Goal: Transaction & Acquisition: Purchase product/service

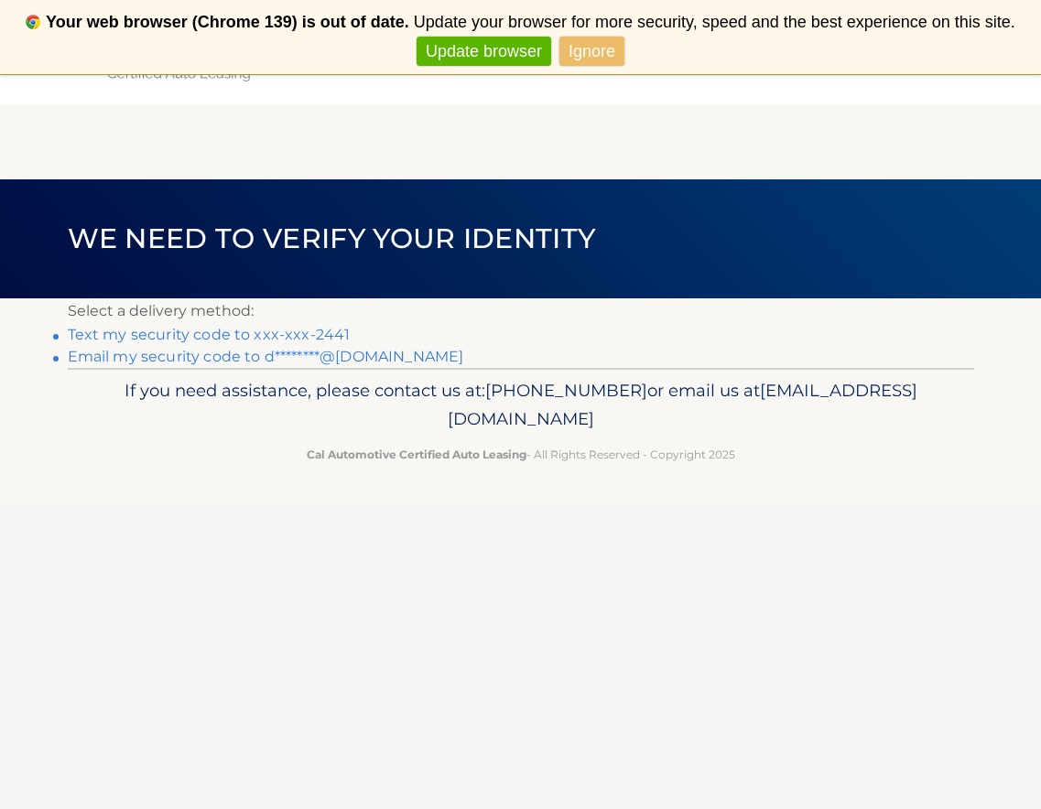
click at [271, 336] on link "Text my security code to xxx-xxx-2441" at bounding box center [209, 334] width 283 height 17
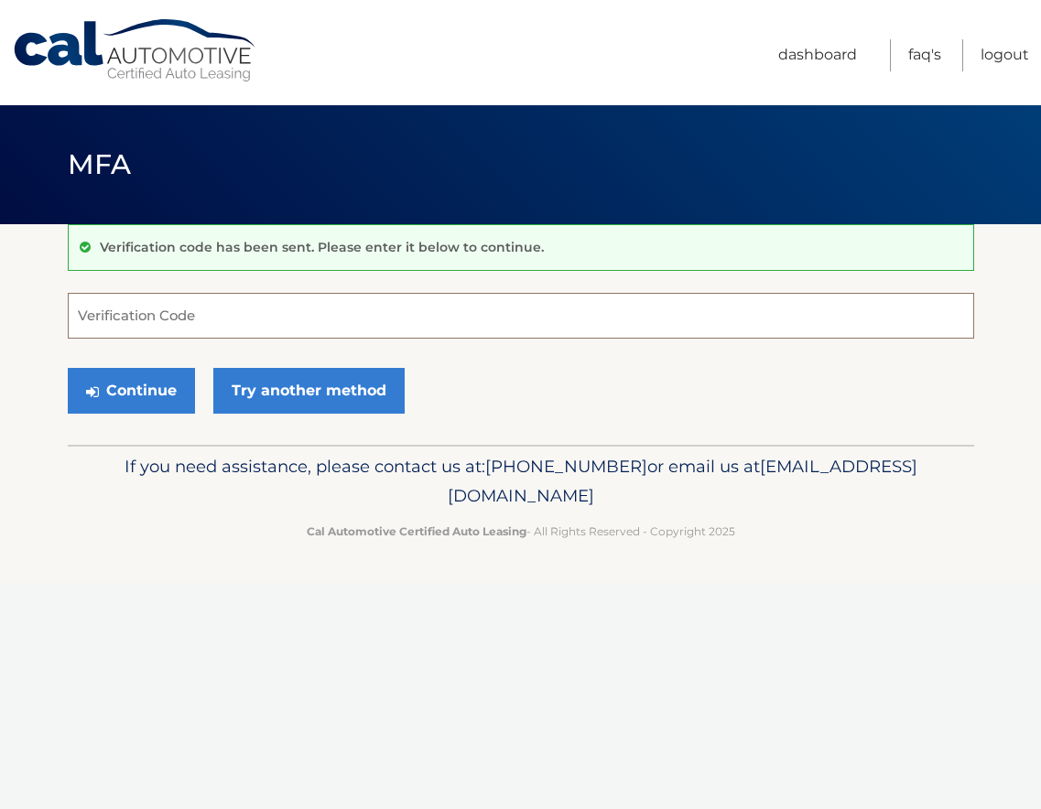
click at [261, 317] on input "Verification Code" at bounding box center [521, 316] width 906 height 46
type input "224912"
click at [130, 384] on button "Continue" at bounding box center [131, 391] width 127 height 46
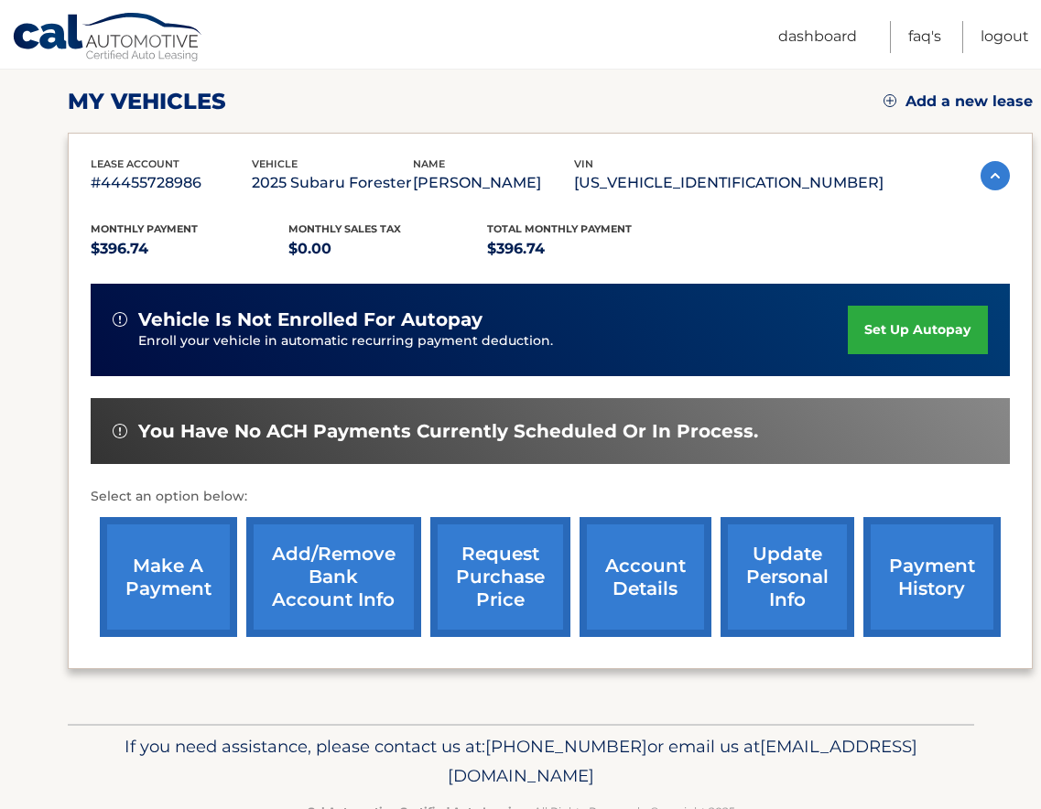
scroll to position [266, 0]
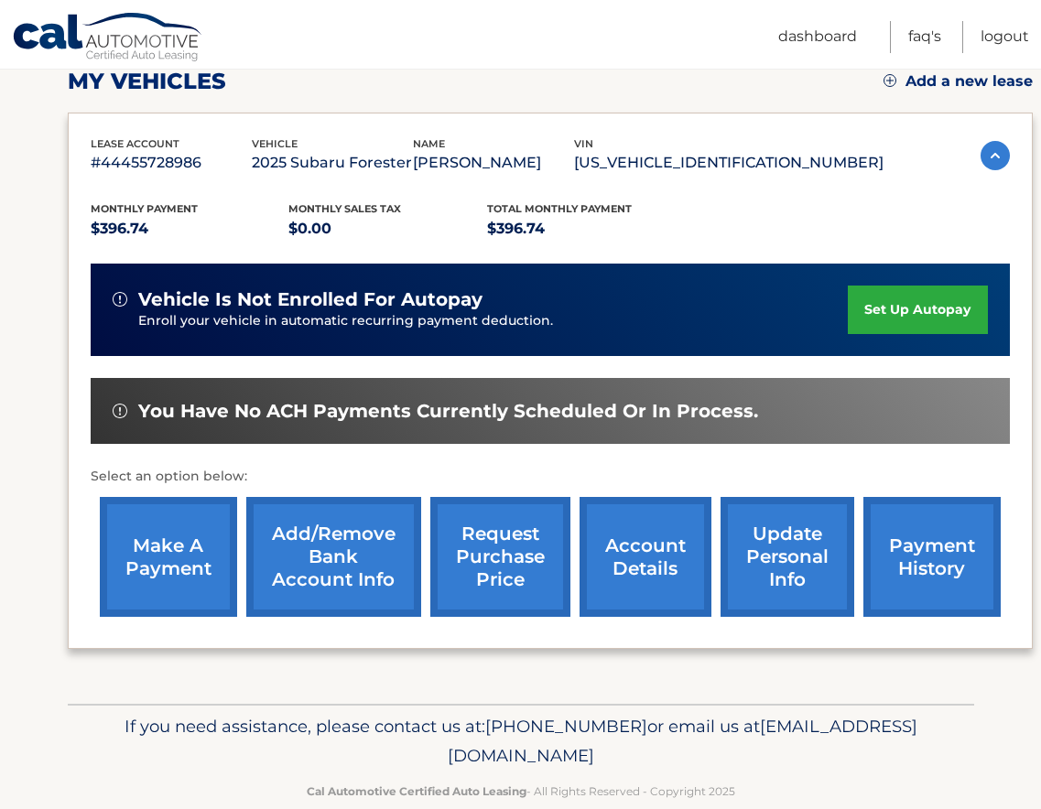
click at [172, 558] on link "make a payment" at bounding box center [168, 557] width 137 height 120
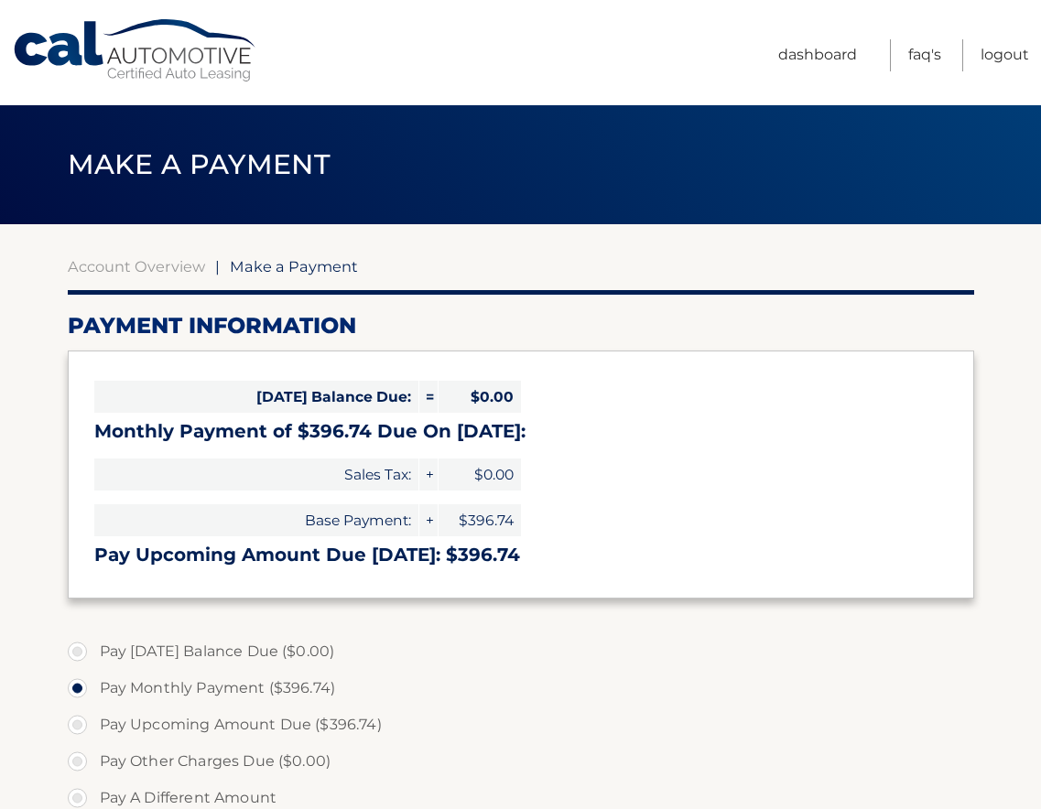
select select "NDA2ZjJmM2QtMzQ2YS00NTQ1LThiN2QtNTBlNTNjYzEwMTlk"
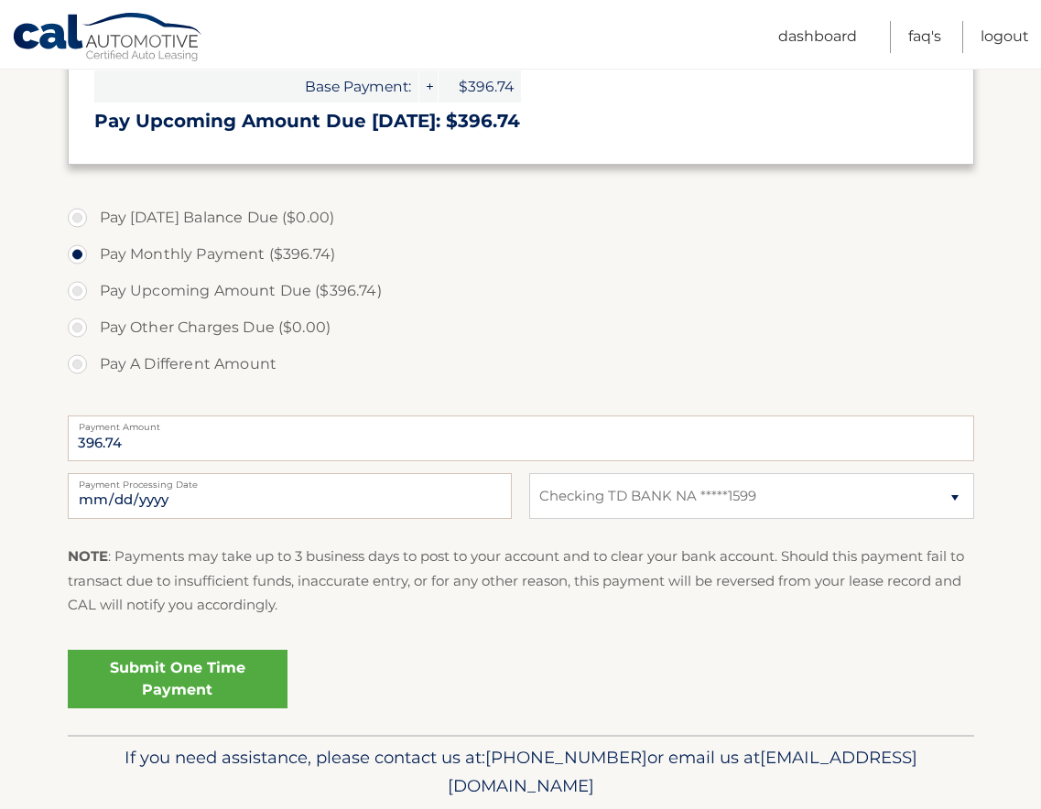
scroll to position [499, 0]
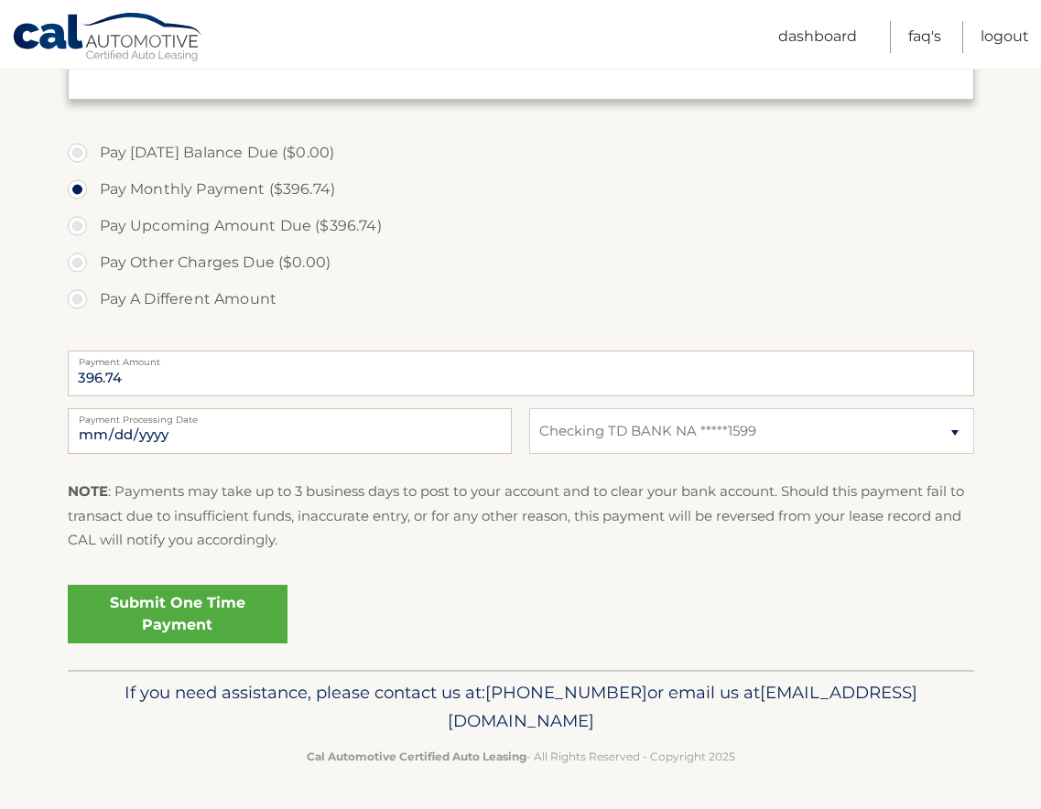
click at [180, 614] on link "Submit One Time Payment" at bounding box center [178, 614] width 220 height 59
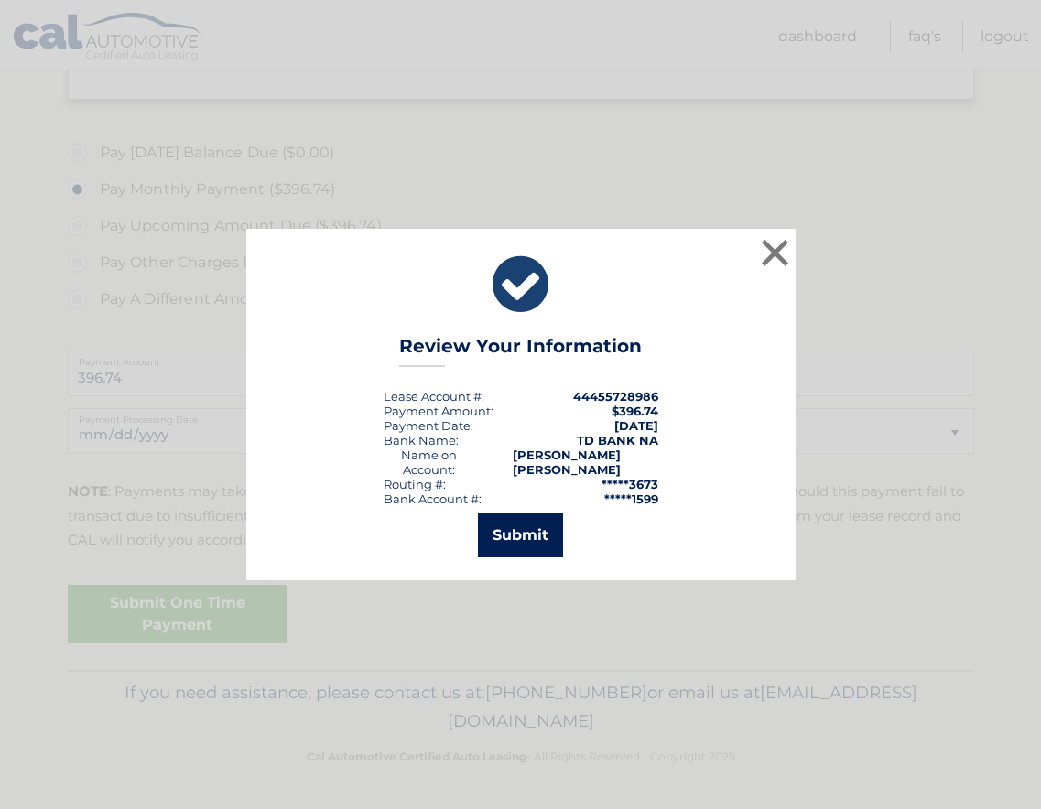
click at [535, 544] on button "Submit" at bounding box center [520, 536] width 85 height 44
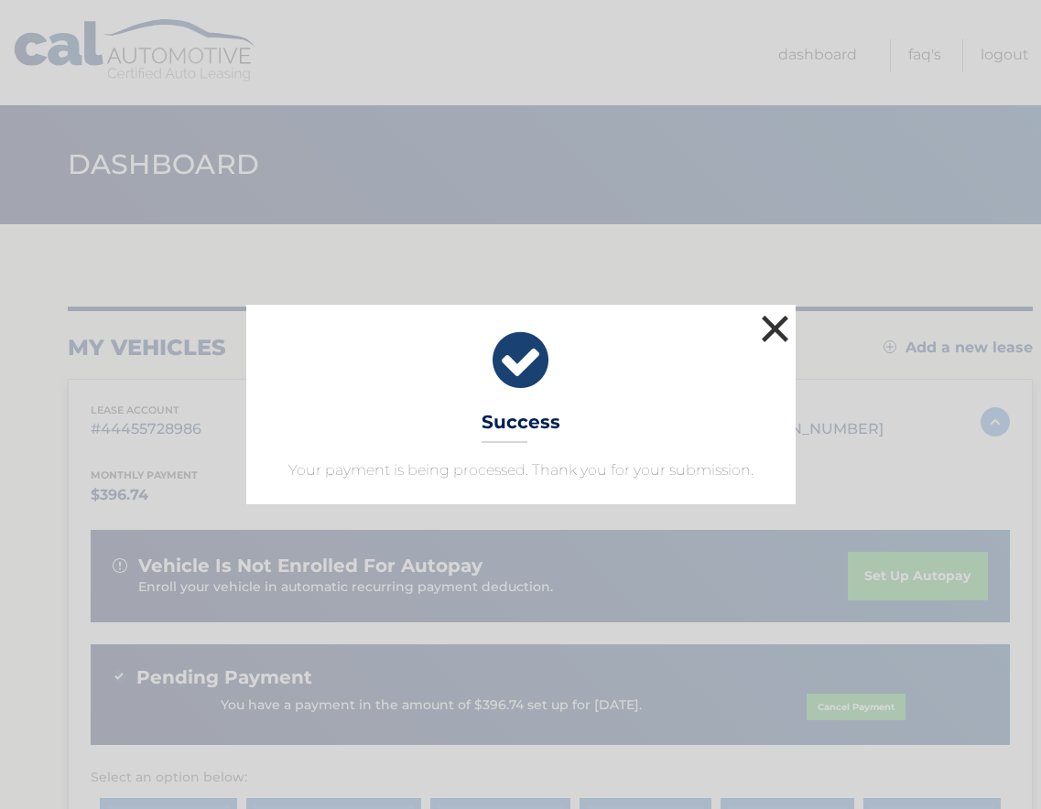
click at [775, 330] on button "×" at bounding box center [775, 328] width 37 height 37
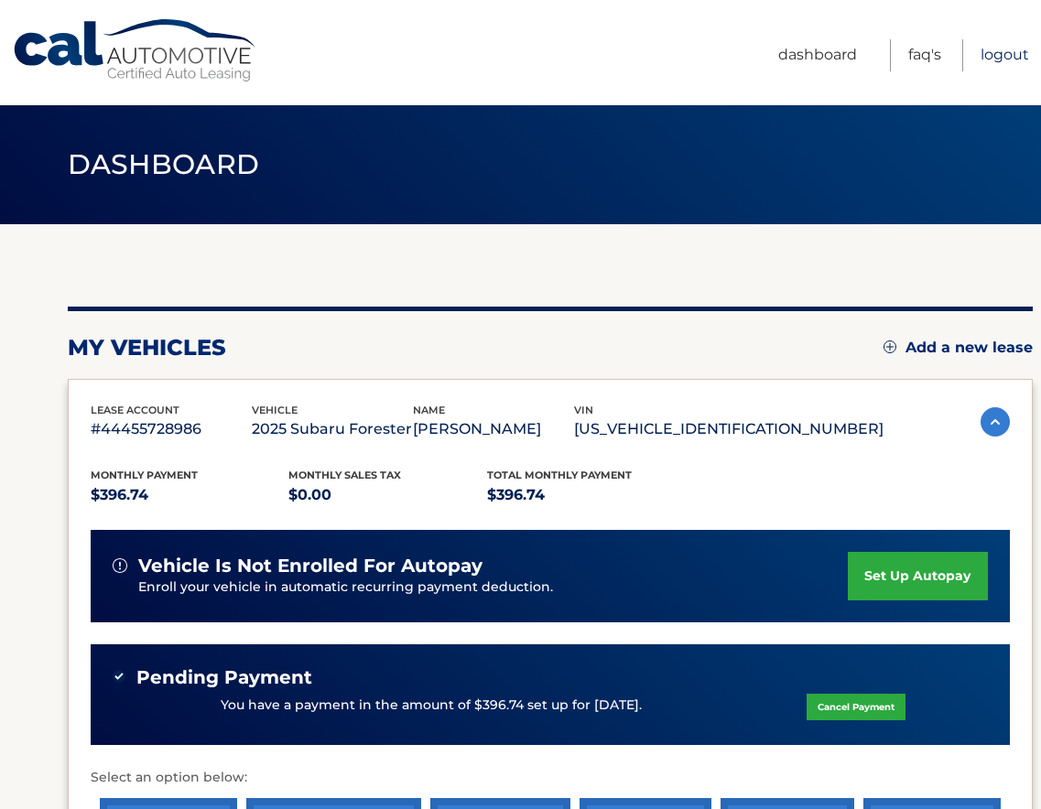
click at [1008, 51] on link "Logout" at bounding box center [1004, 55] width 49 height 32
